Goal: Task Accomplishment & Management: Manage account settings

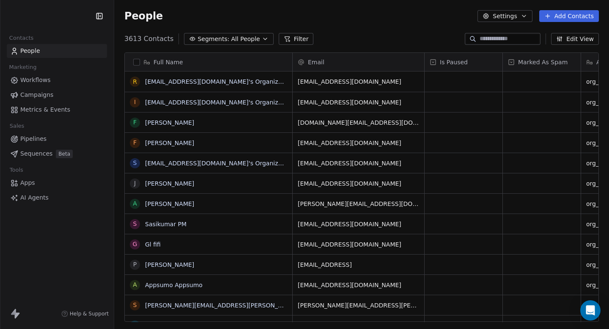
scroll to position [290, 495]
click at [54, 82] on link "Workflows" at bounding box center [57, 80] width 100 height 14
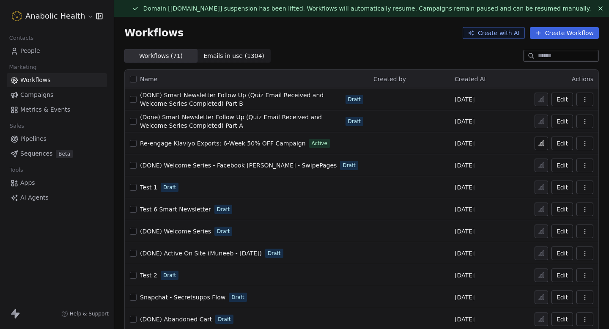
click at [543, 146] on icon at bounding box center [541, 143] width 7 height 7
click at [543, 142] on icon at bounding box center [541, 143] width 7 height 7
click at [541, 146] on icon at bounding box center [541, 143] width 7 height 7
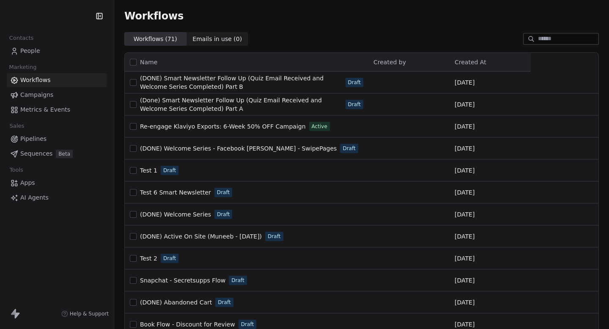
click at [50, 17] on html "Contacts People Marketing Workflows Campaigns Metrics & Events Sales Pipelines …" at bounding box center [304, 164] width 609 height 329
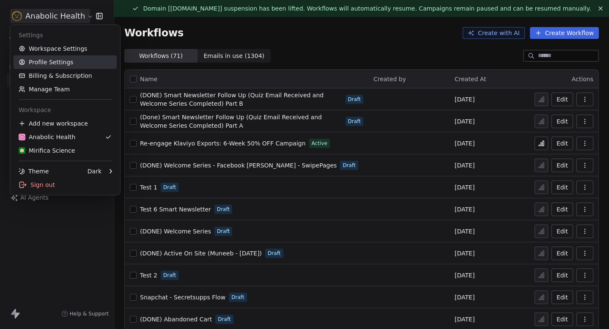
click at [56, 51] on link "Workspace Settings" at bounding box center [65, 49] width 103 height 14
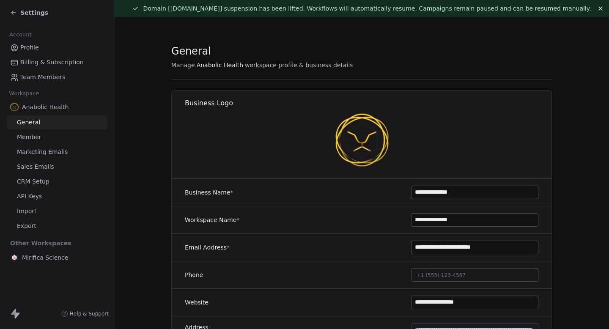
click at [69, 155] on link "Marketing Emails" at bounding box center [57, 152] width 100 height 14
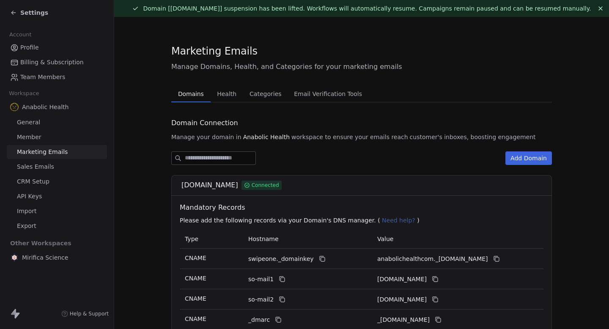
click at [220, 88] on span "Health" at bounding box center [227, 94] width 26 height 12
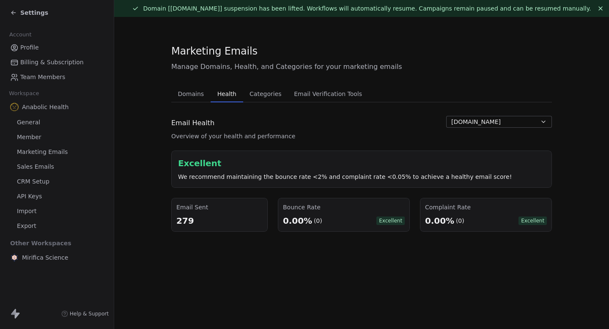
click at [22, 13] on span "Settings" at bounding box center [34, 12] width 28 height 8
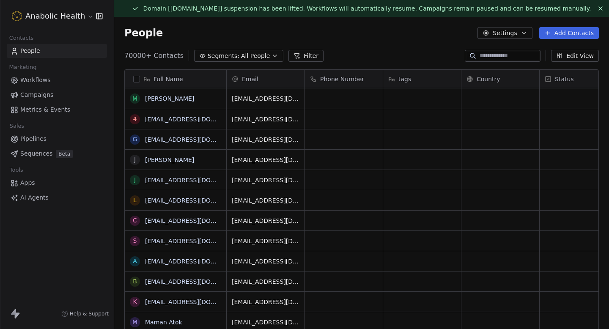
scroll to position [290, 495]
click at [41, 78] on span "Workflows" at bounding box center [35, 80] width 30 height 9
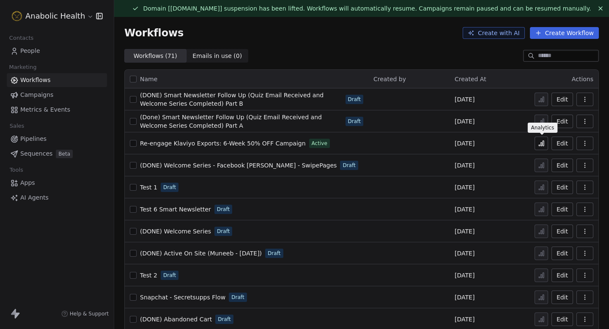
click at [541, 142] on icon at bounding box center [541, 143] width 7 height 7
drag, startPoint x: 134, startPoint y: 14, endPoint x: 190, endPoint y: 17, distance: 56.4
click at [190, 17] on div "Domain [anabolichealth.com] suspension has been lifted. Workflows will automati…" at bounding box center [361, 164] width 495 height 329
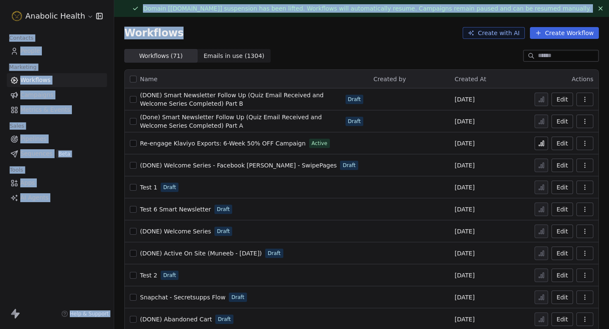
drag, startPoint x: 176, startPoint y: 37, endPoint x: 94, endPoint y: 19, distance: 83.6
click at [94, 19] on div "Anabolic Health Contacts People Marketing Workflows Campaigns Metrics & Events …" at bounding box center [304, 164] width 609 height 329
click at [136, 30] on span "Workflows" at bounding box center [153, 33] width 59 height 12
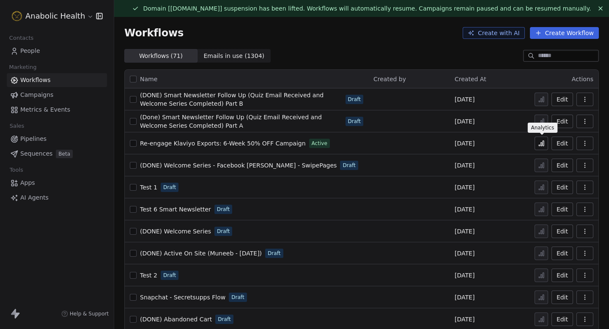
click at [541, 143] on icon at bounding box center [541, 143] width 7 height 7
click at [47, 13] on html "Anabolic Health Contacts People Marketing Workflows Campaigns Metrics & Events …" at bounding box center [304, 164] width 609 height 329
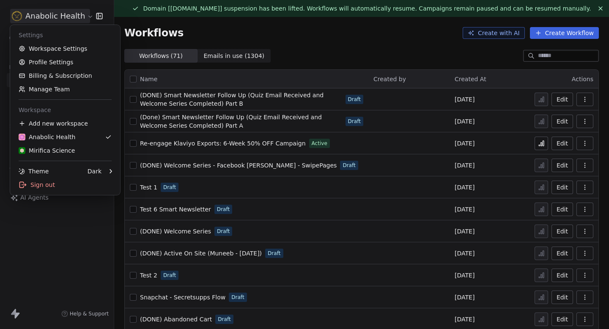
click at [65, 48] on link "Workspace Settings" at bounding box center [65, 49] width 103 height 14
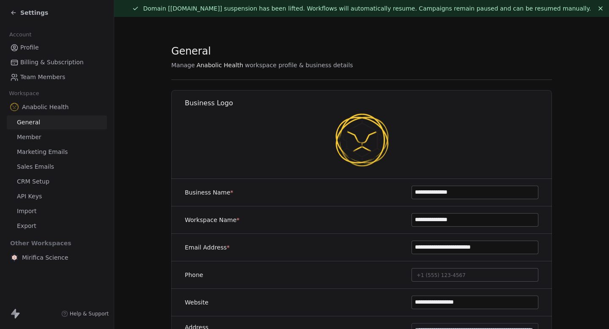
click at [59, 149] on span "Marketing Emails" at bounding box center [42, 152] width 51 height 9
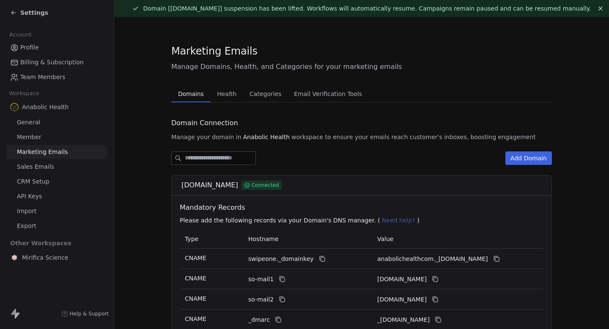
click at [223, 90] on span "Health" at bounding box center [227, 94] width 26 height 12
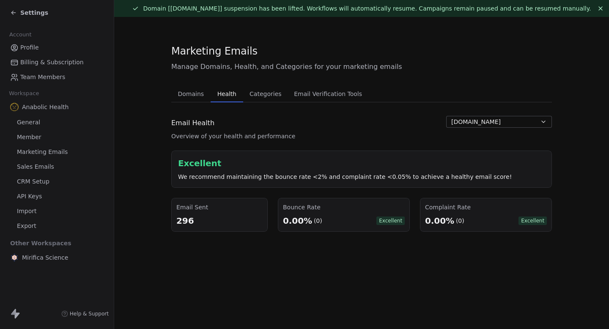
click at [494, 122] on span "anabolichealth.com" at bounding box center [477, 122] width 50 height 9
click at [393, 124] on html "Settings Account Profile Billing & Subscription Team Members Workspace Anabolic…" at bounding box center [304, 164] width 609 height 329
drag, startPoint x: 289, startPoint y: 137, endPoint x: 149, endPoint y: 137, distance: 140.1
click at [149, 137] on section "Marketing Emails Manage Domains, Health, and Categories for your marketing emai…" at bounding box center [361, 138] width 495 height 242
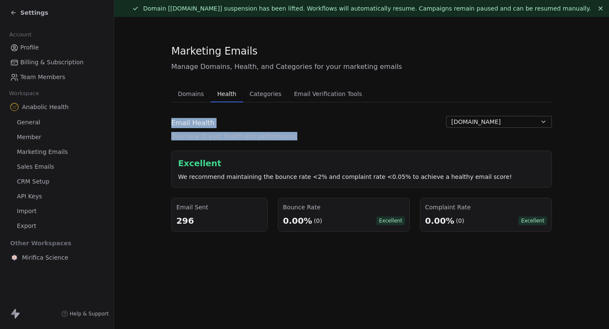
drag, startPoint x: 197, startPoint y: 119, endPoint x: 322, endPoint y: 150, distance: 129.1
click at [321, 150] on section "Marketing Emails Manage Domains, Health, and Categories for your marketing emai…" at bounding box center [361, 138] width 495 height 242
click at [322, 151] on div "Excellent We recommend maintaining the bounce rate <2% and complaint rate <0.05…" at bounding box center [361, 169] width 381 height 37
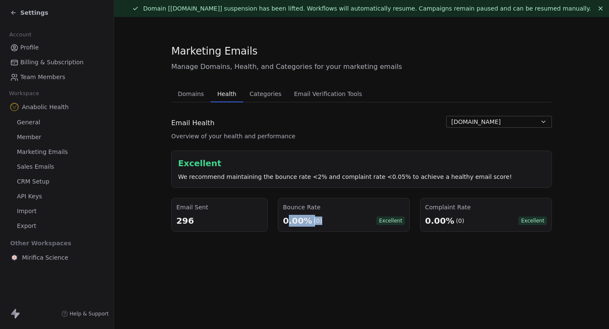
drag, startPoint x: 319, startPoint y: 228, endPoint x: 282, endPoint y: 222, distance: 36.9
click at [283, 223] on div "Bounce Rate 0.00% (0) Excellent" at bounding box center [344, 215] width 132 height 34
click at [282, 222] on div "Bounce Rate 0.00% (0) Excellent" at bounding box center [344, 215] width 132 height 34
click at [18, 8] on div "Settings" at bounding box center [58, 13] width 97 height 12
click at [15, 13] on icon at bounding box center [13, 13] width 4 height 0
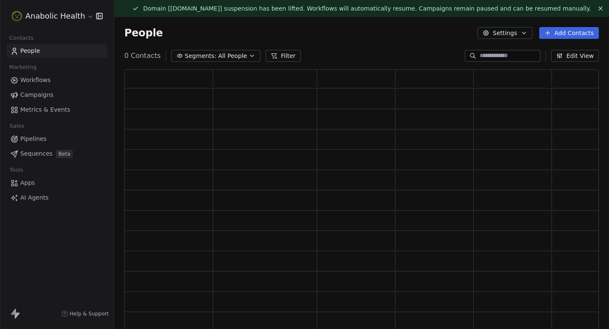
scroll to position [270, 475]
click at [56, 91] on link "Campaigns" at bounding box center [57, 95] width 100 height 14
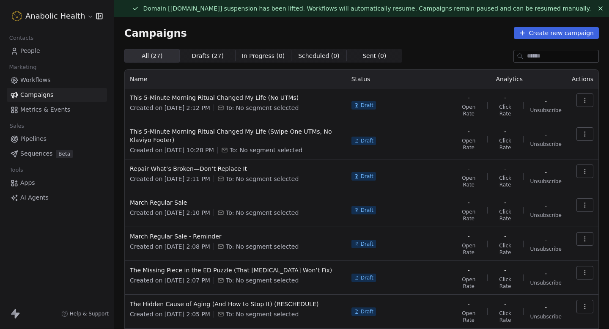
click at [34, 82] on span "Workflows" at bounding box center [35, 80] width 30 height 9
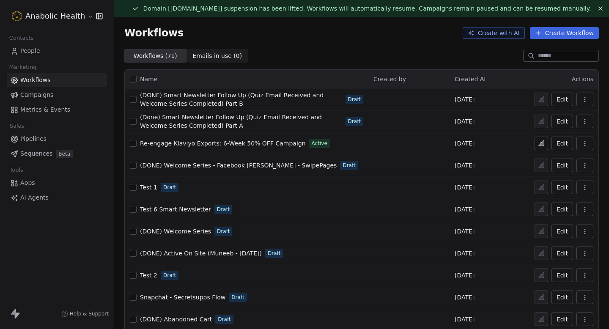
click at [52, 95] on link "Campaigns" at bounding box center [57, 95] width 100 height 14
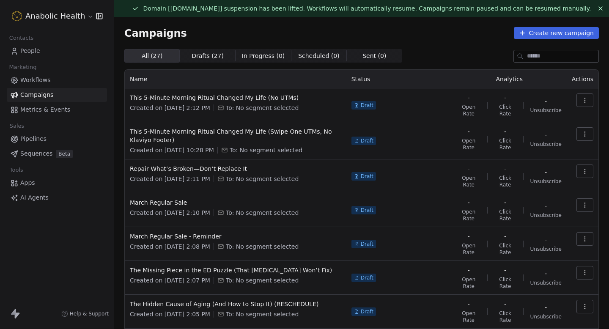
scroll to position [137, 0]
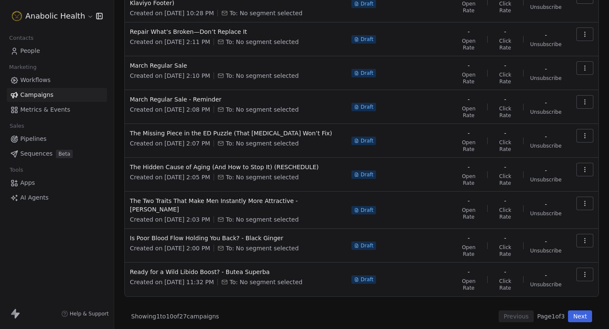
click at [580, 314] on button "Next" at bounding box center [580, 317] width 24 height 12
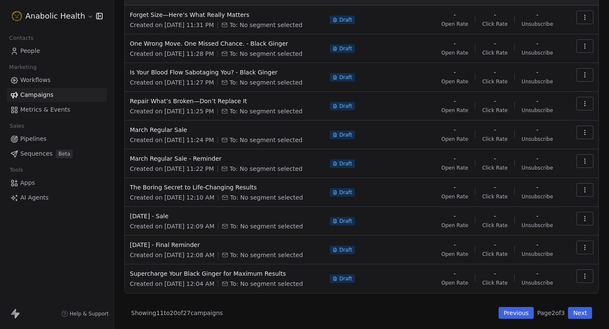
click at [580, 314] on button "Next" at bounding box center [580, 313] width 24 height 12
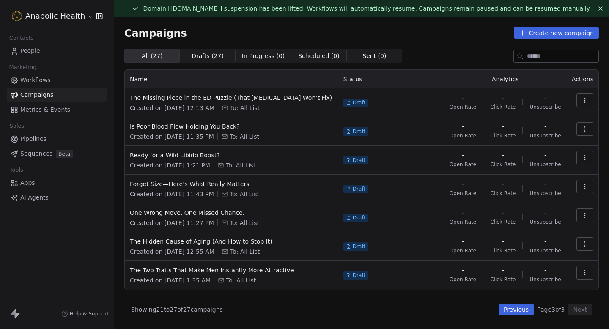
scroll to position [0, 0]
click at [522, 311] on button "Previous" at bounding box center [516, 310] width 35 height 12
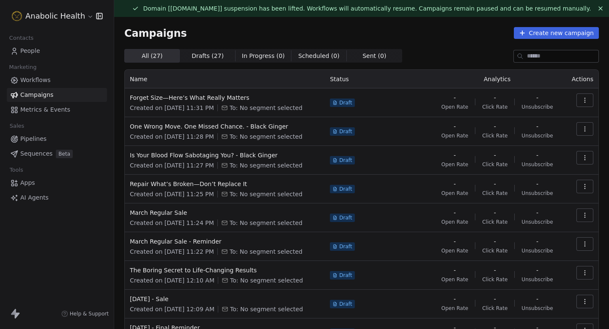
scroll to position [83, 0]
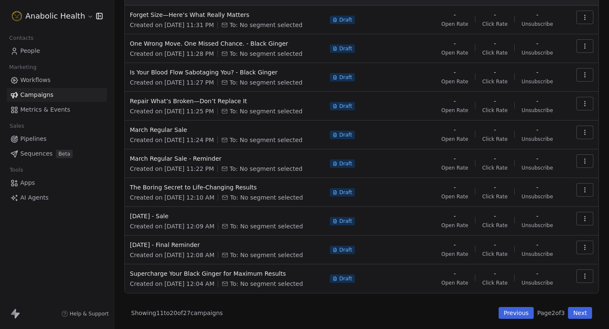
click at [518, 313] on button "Previous" at bounding box center [516, 313] width 35 height 12
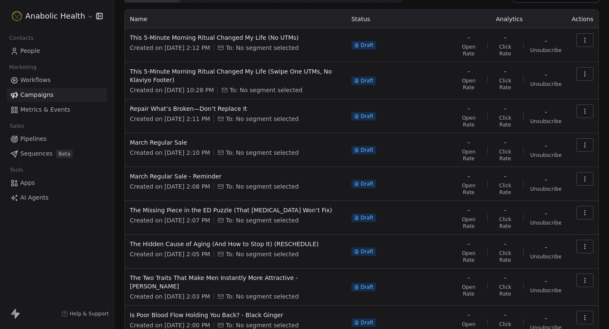
scroll to position [137, 0]
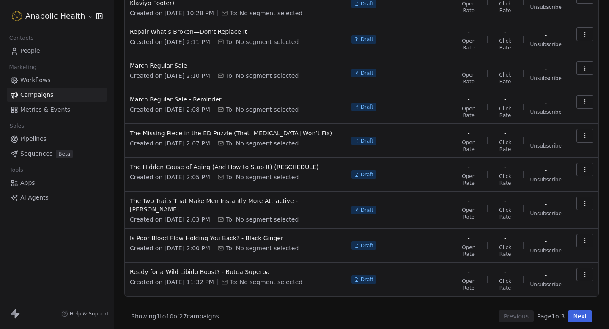
click at [586, 311] on button "Next" at bounding box center [580, 317] width 24 height 12
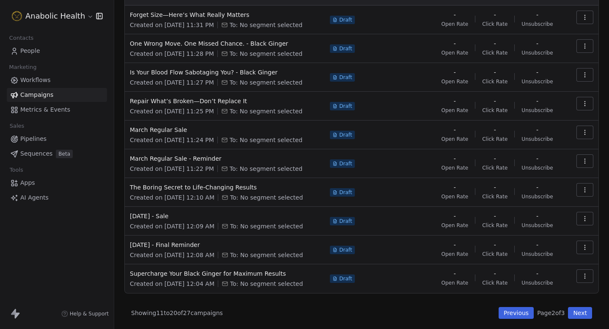
scroll to position [83, 0]
click at [586, 311] on button "Next" at bounding box center [580, 313] width 24 height 12
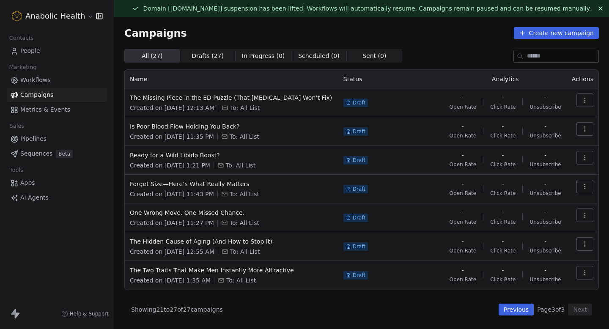
scroll to position [0, 0]
click at [58, 50] on link "People" at bounding box center [57, 51] width 100 height 14
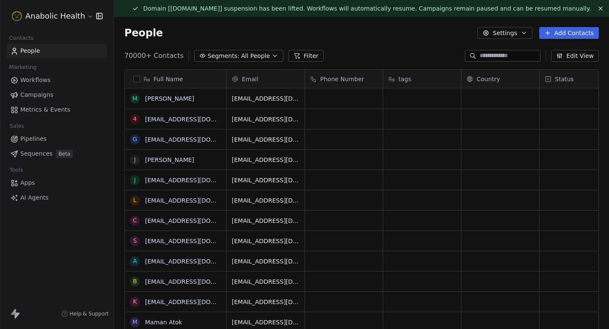
scroll to position [290, 495]
click at [51, 96] on span "Campaigns" at bounding box center [36, 95] width 33 height 9
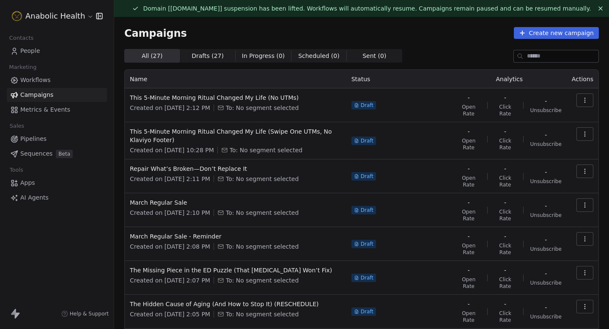
click at [41, 84] on span "Workflows" at bounding box center [35, 80] width 30 height 9
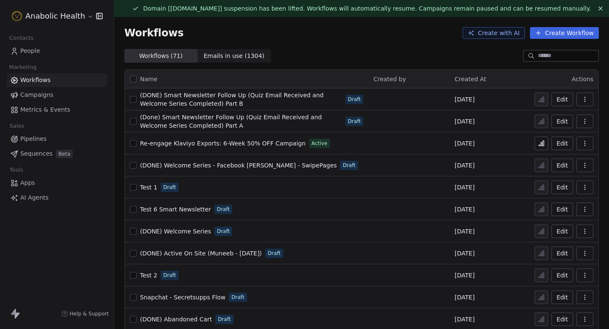
click at [547, 144] on button at bounding box center [542, 144] width 14 height 14
click at [541, 141] on icon at bounding box center [541, 143] width 7 height 7
